Goal: Task Accomplishment & Management: Use online tool/utility

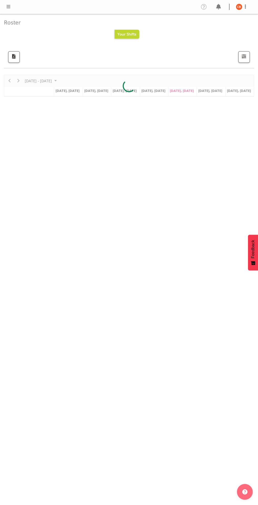
click at [8, 7] on span at bounding box center [8, 6] width 6 height 6
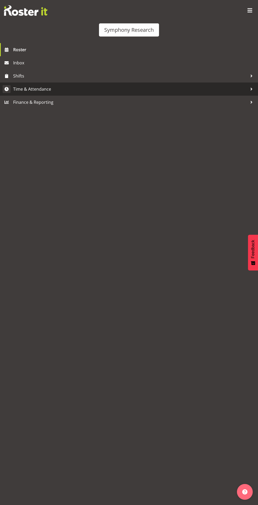
click at [28, 90] on span "Time & Attendance" at bounding box center [130, 89] width 234 height 8
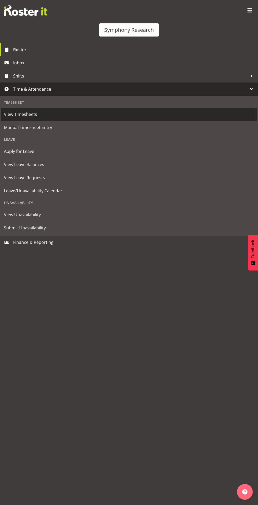
click at [17, 117] on span "View Timesheets" at bounding box center [129, 114] width 250 height 8
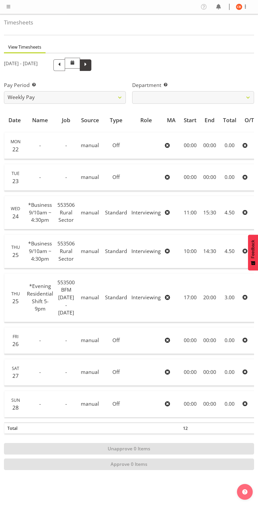
click at [89, 65] on span at bounding box center [85, 64] width 7 height 7
select select
